Goal: Navigation & Orientation: Find specific page/section

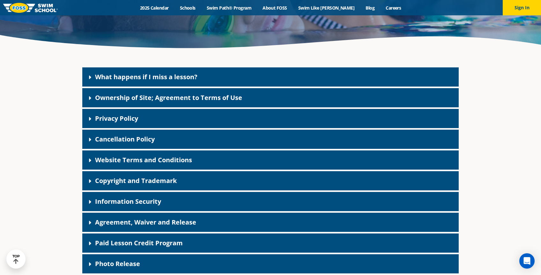
scroll to position [147, 0]
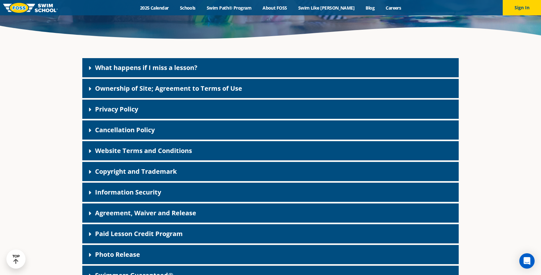
click at [337, 127] on div "Cancellation Policy" at bounding box center [270, 129] width 376 height 19
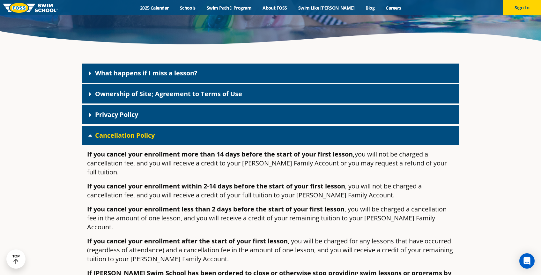
scroll to position [141, 0]
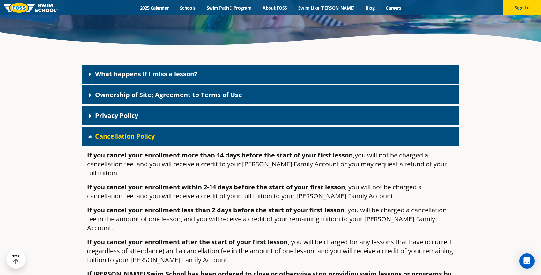
click at [91, 137] on icon at bounding box center [90, 136] width 4 height 2
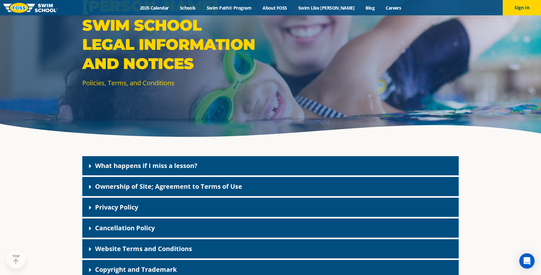
scroll to position [123, 0]
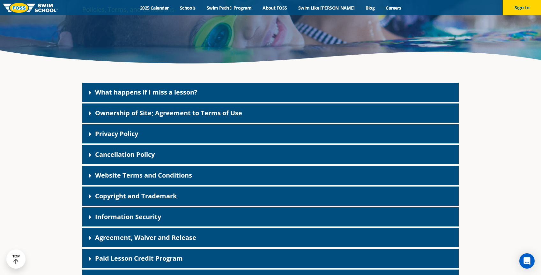
click at [149, 159] on div "Cancellation Policy" at bounding box center [270, 154] width 376 height 19
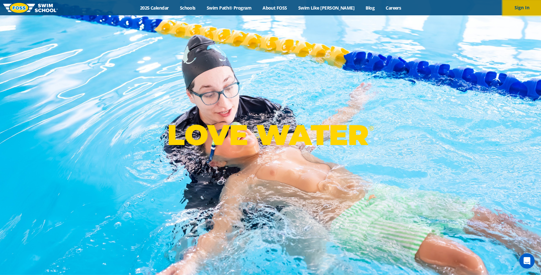
click at [516, 9] on button "Sign In" at bounding box center [522, 7] width 38 height 15
click at [518, 14] on button "Sign In" at bounding box center [522, 7] width 38 height 15
